Goal: Task Accomplishment & Management: Complete application form

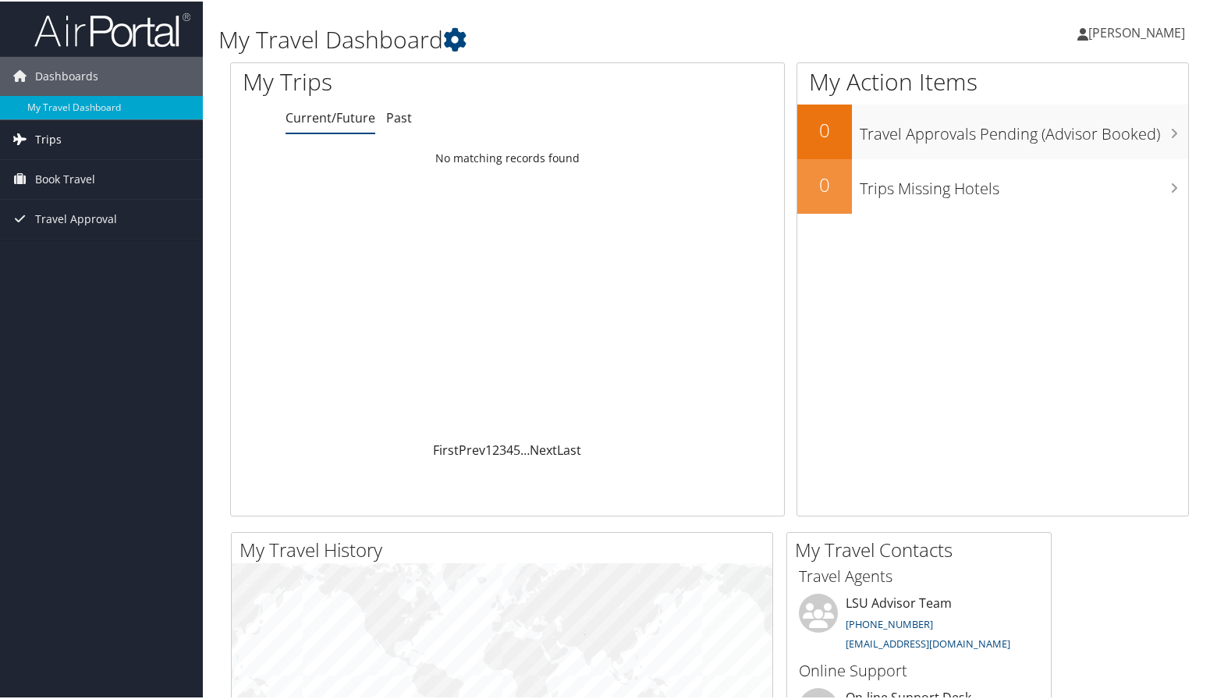
click at [35, 133] on span "Trips" at bounding box center [48, 138] width 27 height 39
click at [44, 131] on span "Trips" at bounding box center [48, 138] width 27 height 39
click at [51, 133] on span "Trips" at bounding box center [48, 138] width 27 height 39
click at [55, 240] on span "Book Travel" at bounding box center [65, 248] width 60 height 39
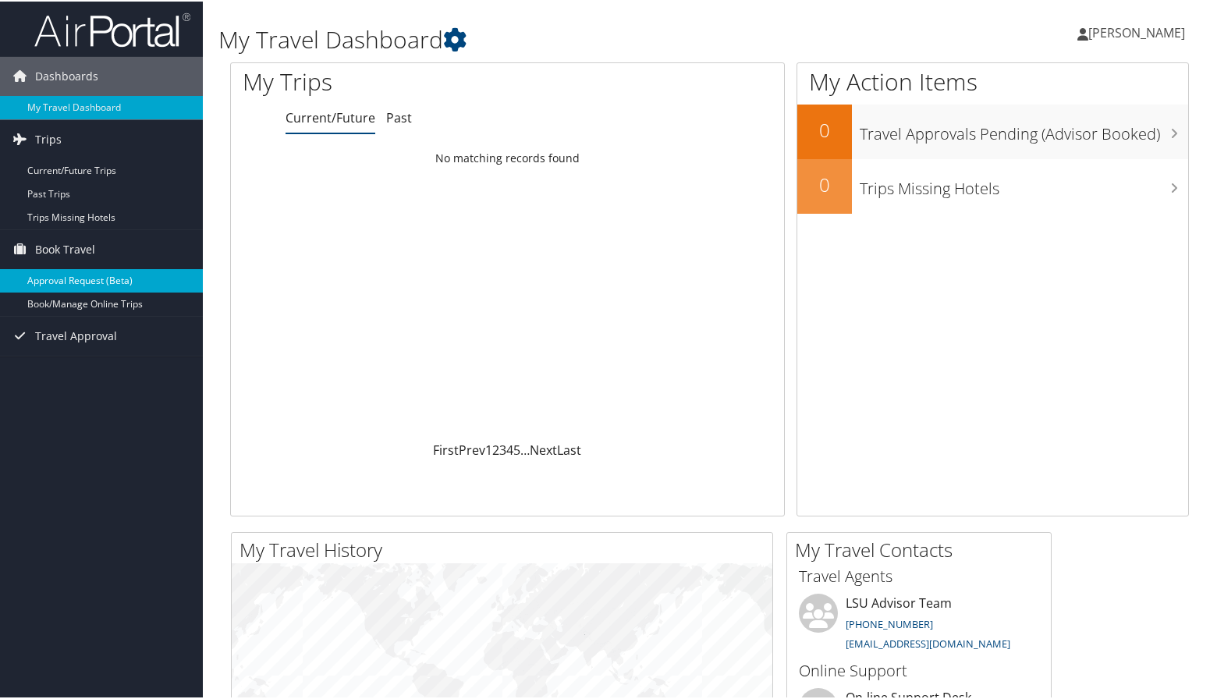
click at [62, 276] on link "Approval Request (Beta)" at bounding box center [101, 279] width 203 height 23
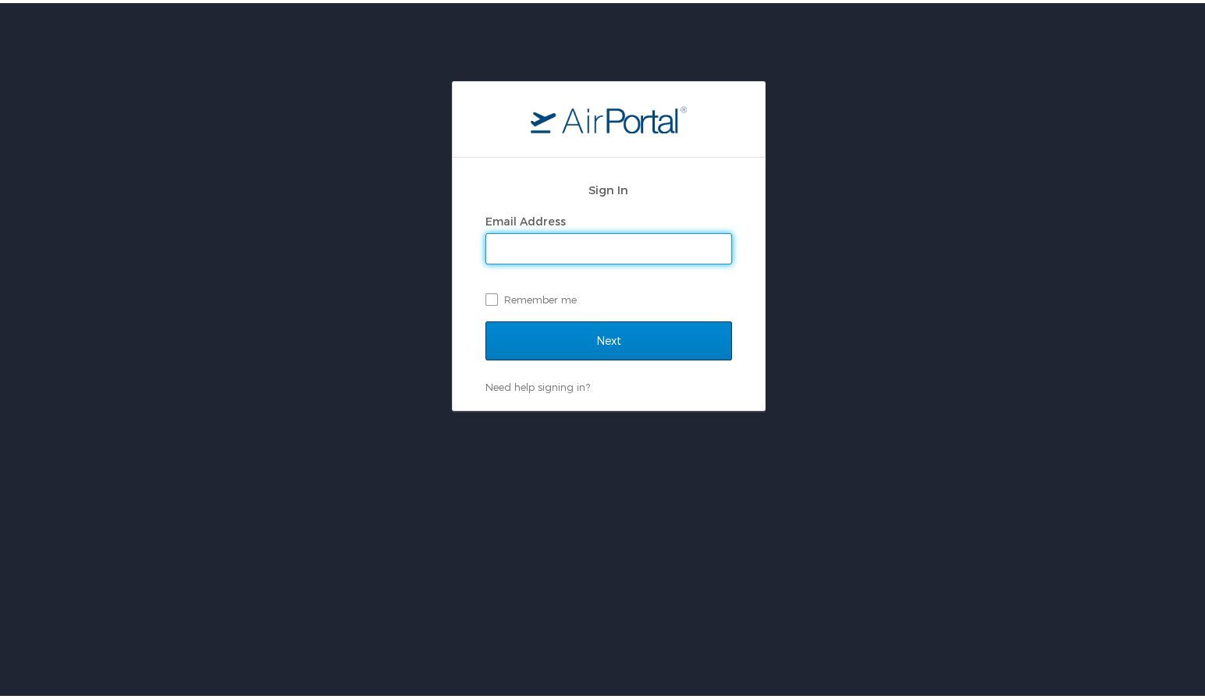
type input "tkinsey@lsus.edu"
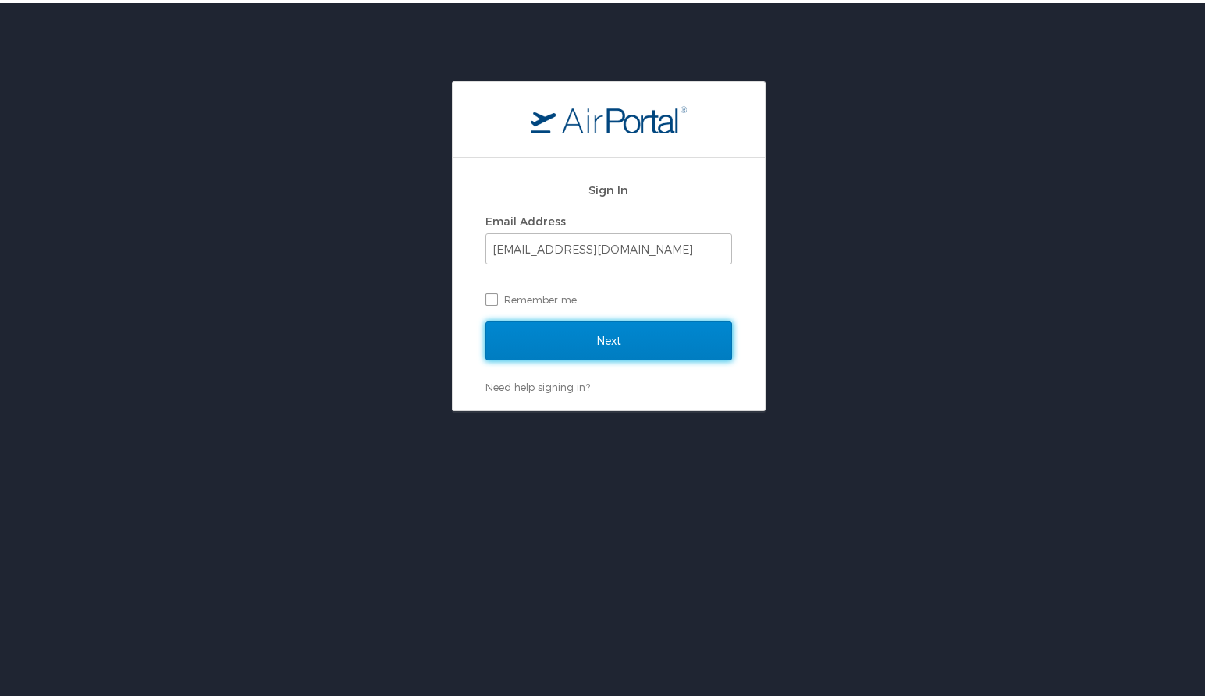
click at [552, 332] on input "Next" at bounding box center [608, 337] width 247 height 39
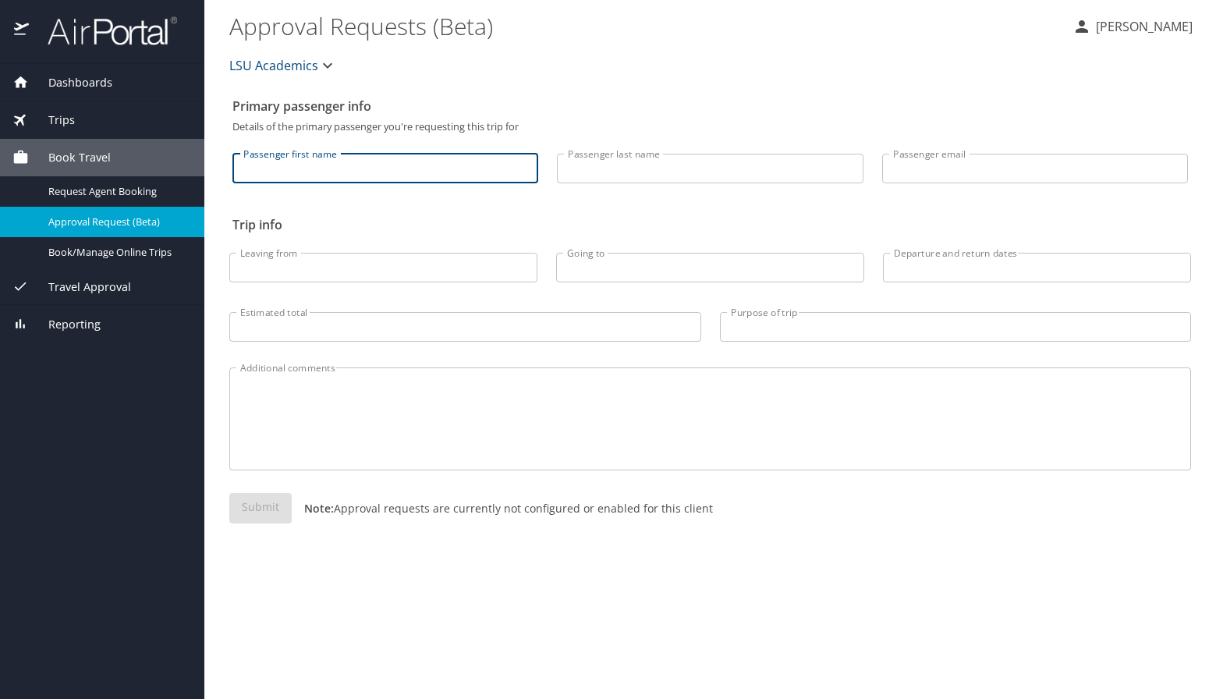
click at [347, 159] on input "Passenger first name" at bounding box center [385, 169] width 306 height 30
type input "TERESA"
type input "KINSEY"
type input "tkinsey@lsus.edu"
type input "Shreveport, La"
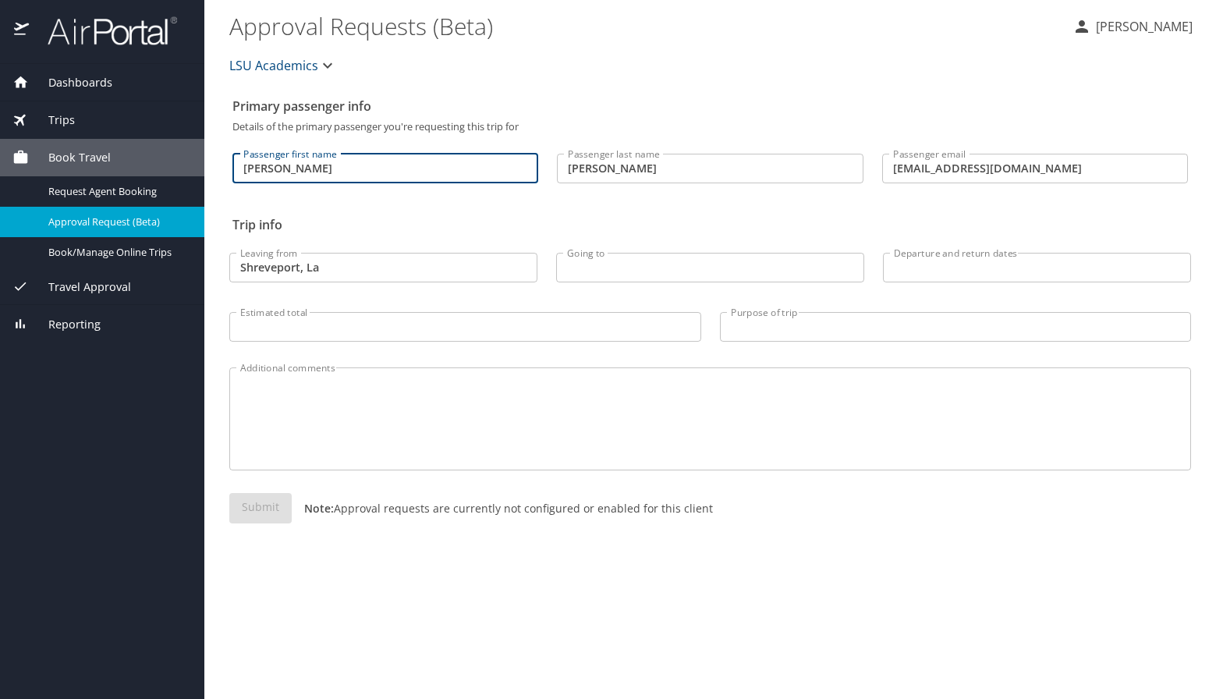
type input "St Louis, MO"
type input "960.00"
type input "Training"
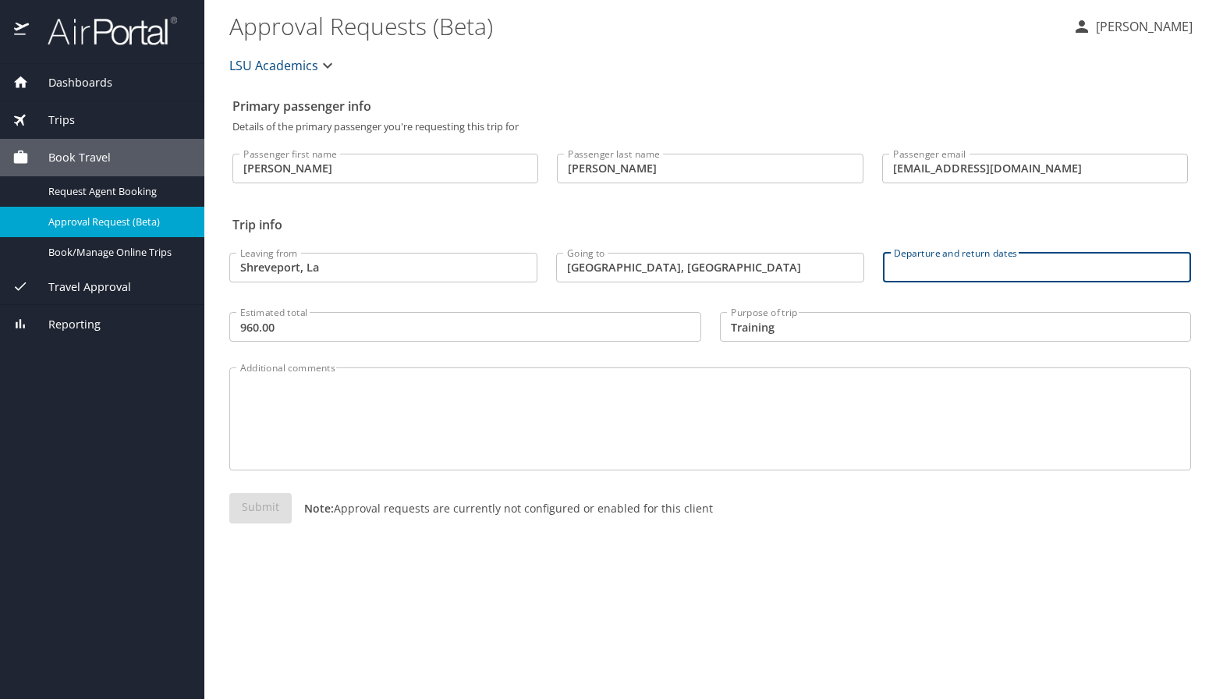
click at [905, 272] on input "Departure and return dates" at bounding box center [1037, 268] width 308 height 30
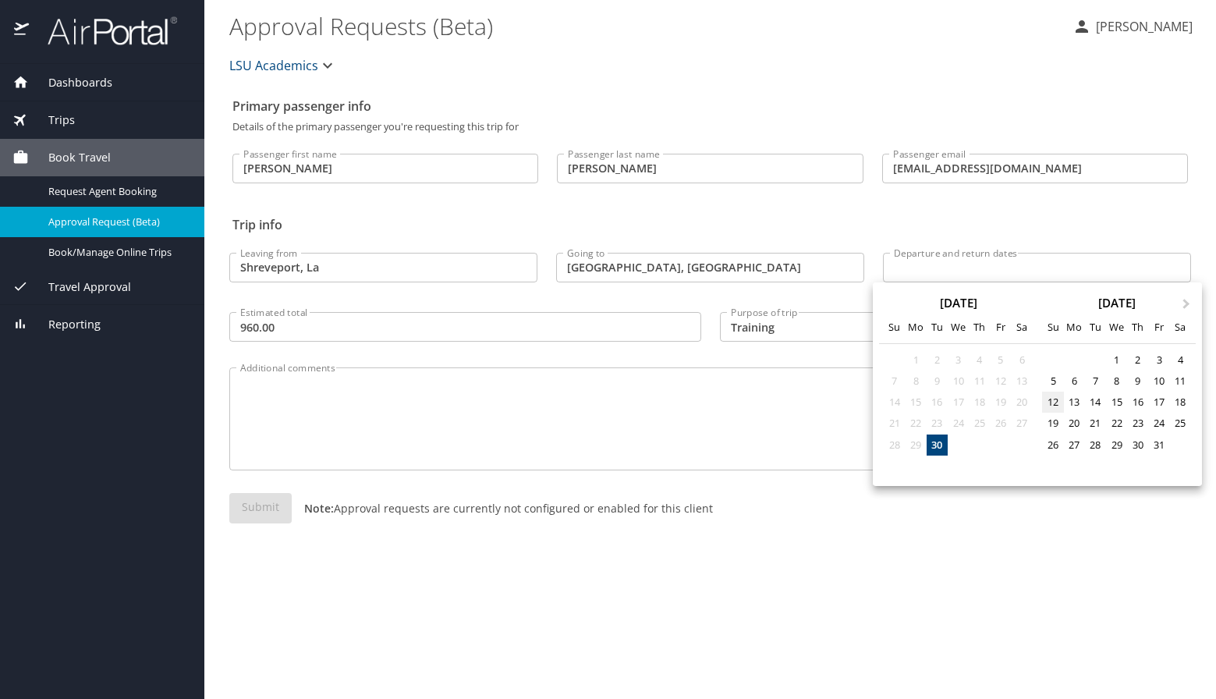
click at [1057, 401] on div "12" at bounding box center [1052, 402] width 21 height 21
click at [1141, 402] on div "16" at bounding box center [1137, 402] width 21 height 21
type input "10/12/2025 🠦 10/16/2025"
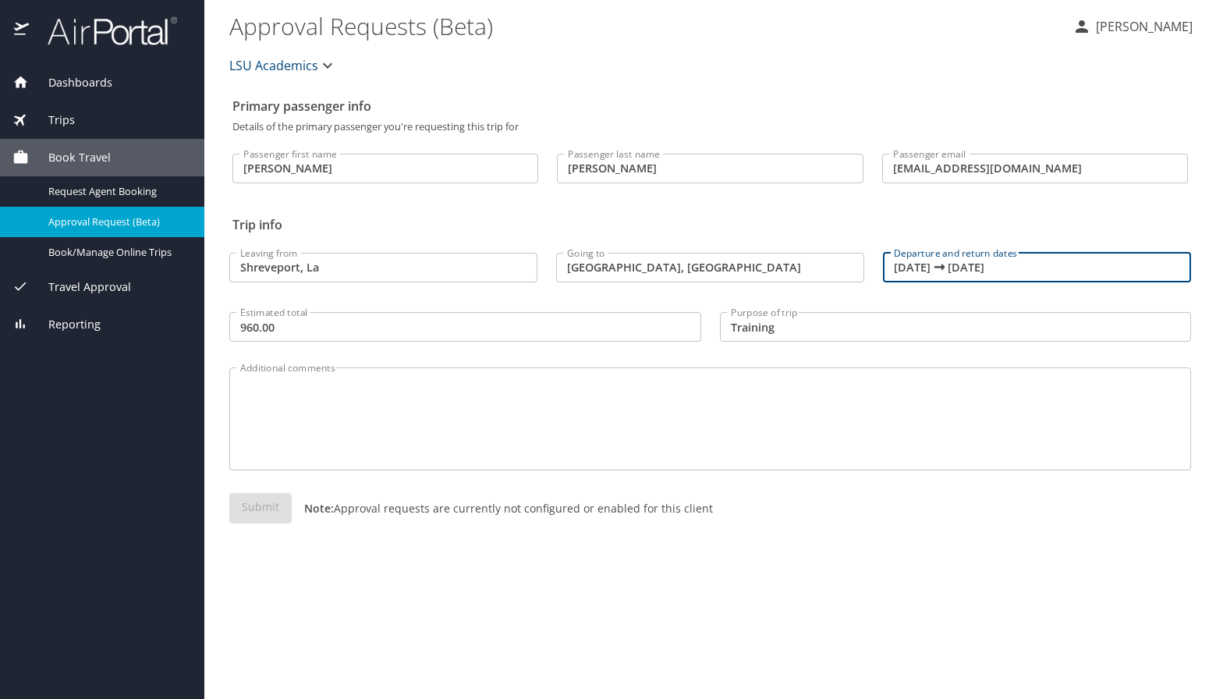
click at [276, 397] on textarea "Additional comments" at bounding box center [710, 419] width 940 height 74
click at [256, 514] on div "Submit Note: Approval requests are currently not configured or enabled for this…" at bounding box center [710, 520] width 962 height 55
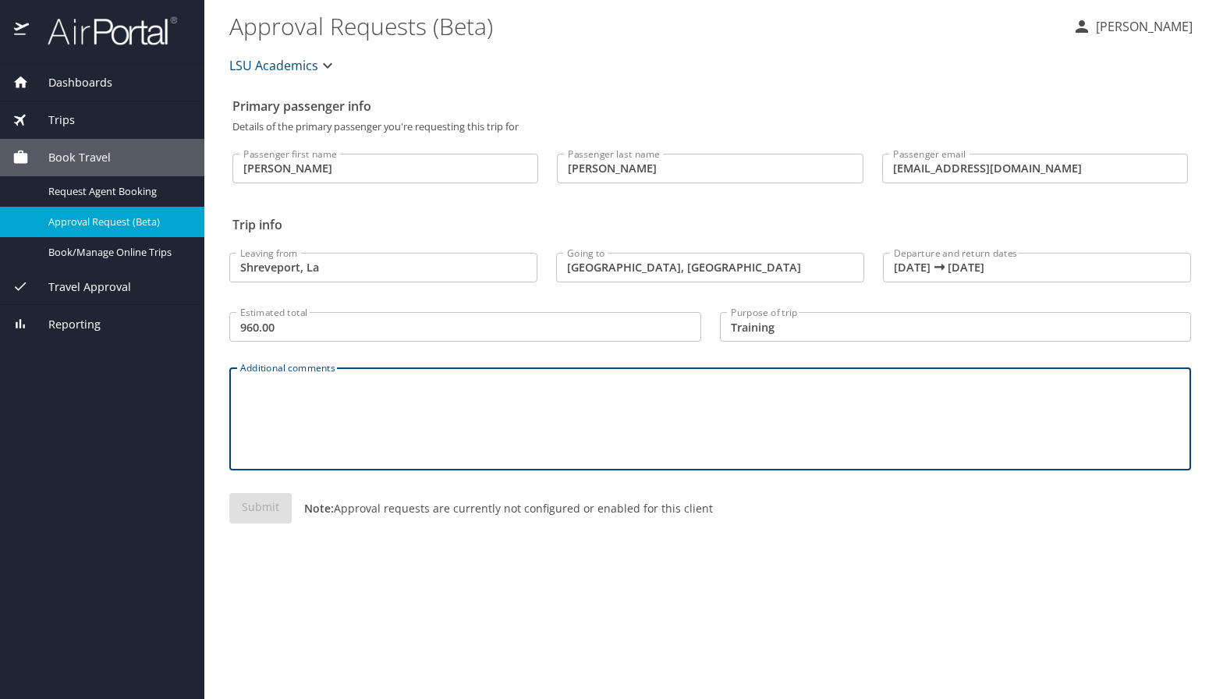
click at [284, 403] on textarea "Additional comments" at bounding box center [710, 419] width 940 height 74
click at [322, 67] on icon "button" at bounding box center [327, 65] width 19 height 19
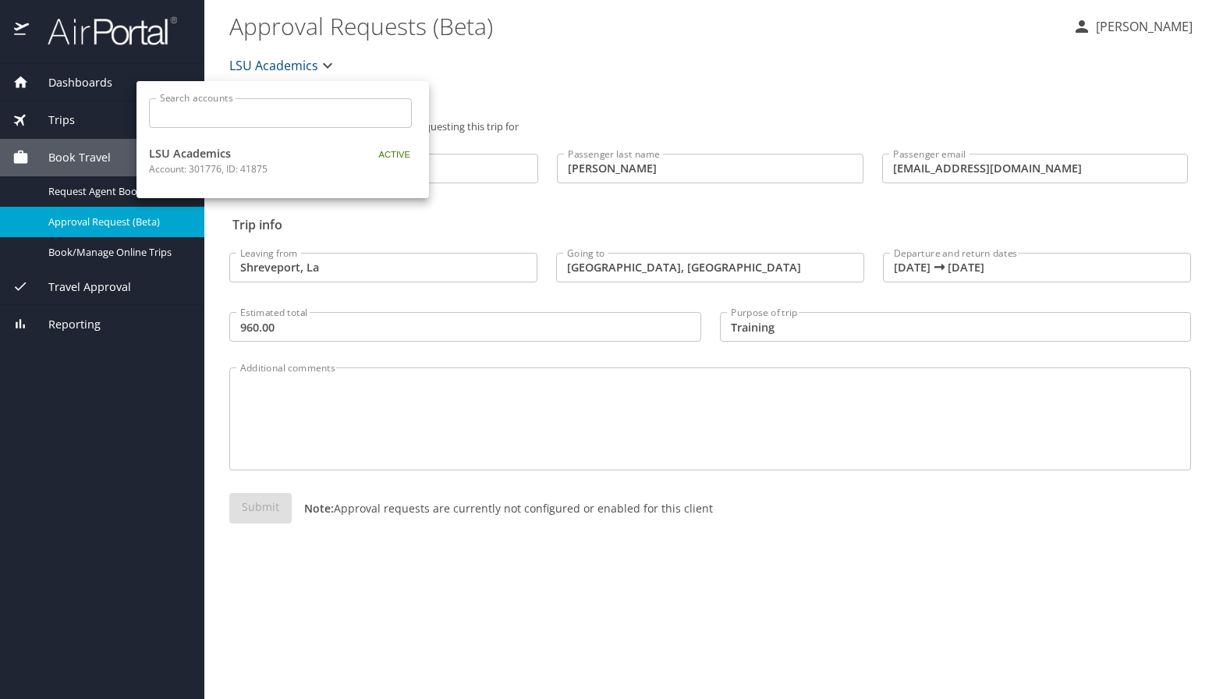
click at [538, 84] on div at bounding box center [608, 349] width 1216 height 699
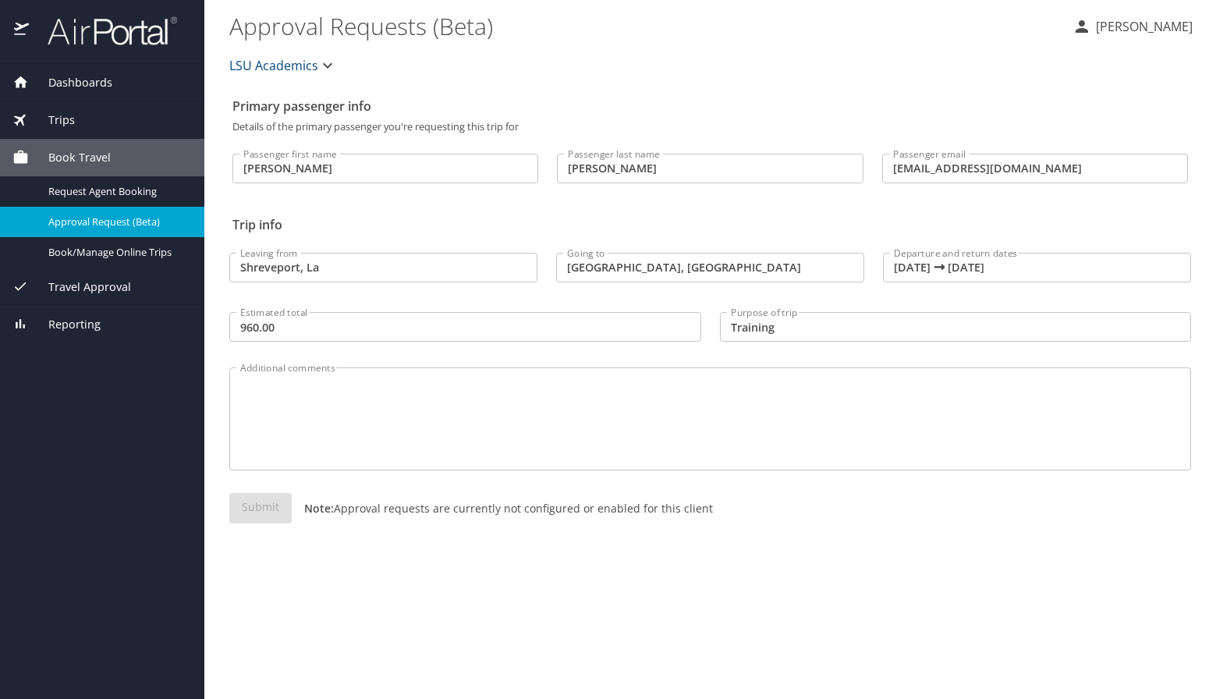
click at [302, 30] on \(Beta\) "Approval Requests (Beta)" at bounding box center [644, 26] width 831 height 48
click at [131, 247] on span "Book/Manage Online Trips" at bounding box center [116, 252] width 137 height 15
click at [766, 74] on div "LSU Academics" at bounding box center [710, 66] width 981 height 50
click at [25, 420] on div "Dashboards My Travel Dashboard Trips Current / Future Trips Past Trips Trips Mi…" at bounding box center [102, 381] width 204 height 635
click at [541, 62] on div "LSU Academics" at bounding box center [710, 66] width 981 height 50
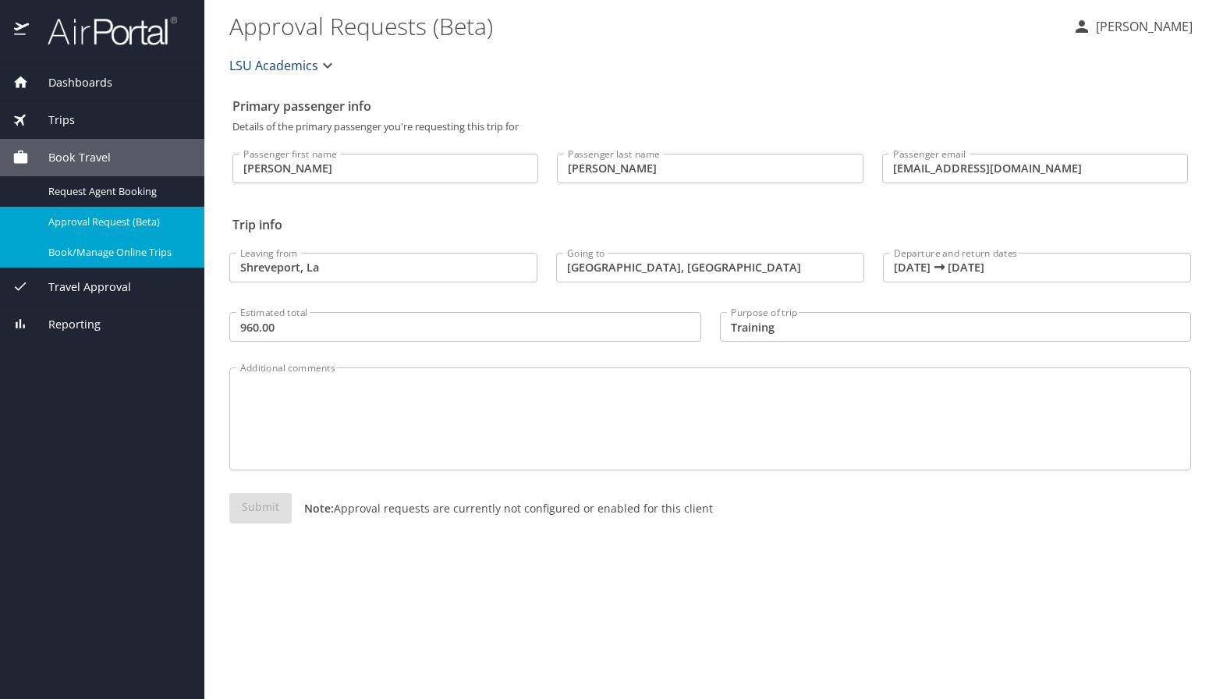
click at [91, 251] on span "Book/Manage Online Trips" at bounding box center [116, 252] width 137 height 15
click at [701, 90] on div "LSU Academics" at bounding box center [710, 66] width 981 height 50
